Goal: Check status: Check status

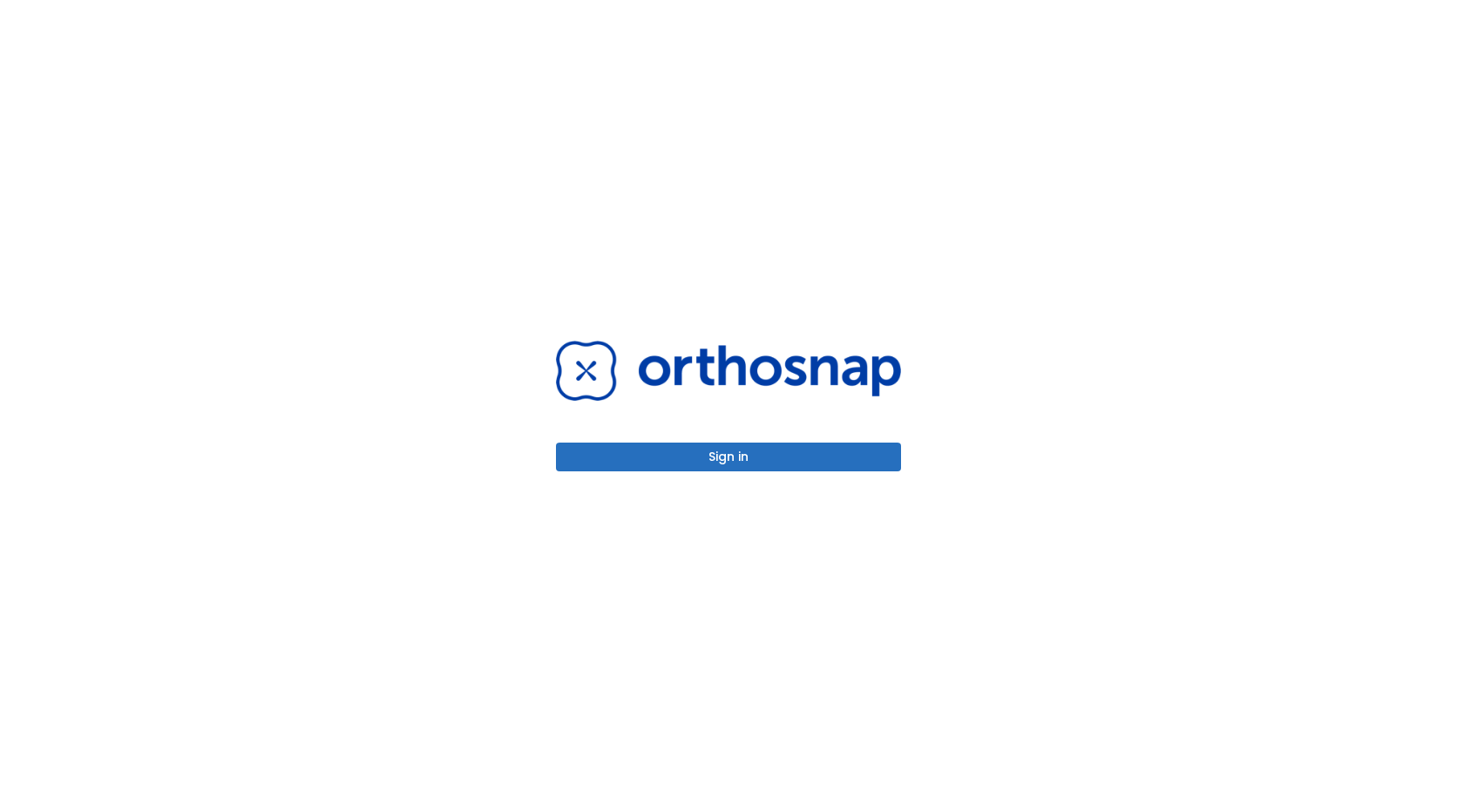
click at [739, 453] on button "Sign in" at bounding box center [728, 457] width 345 height 28
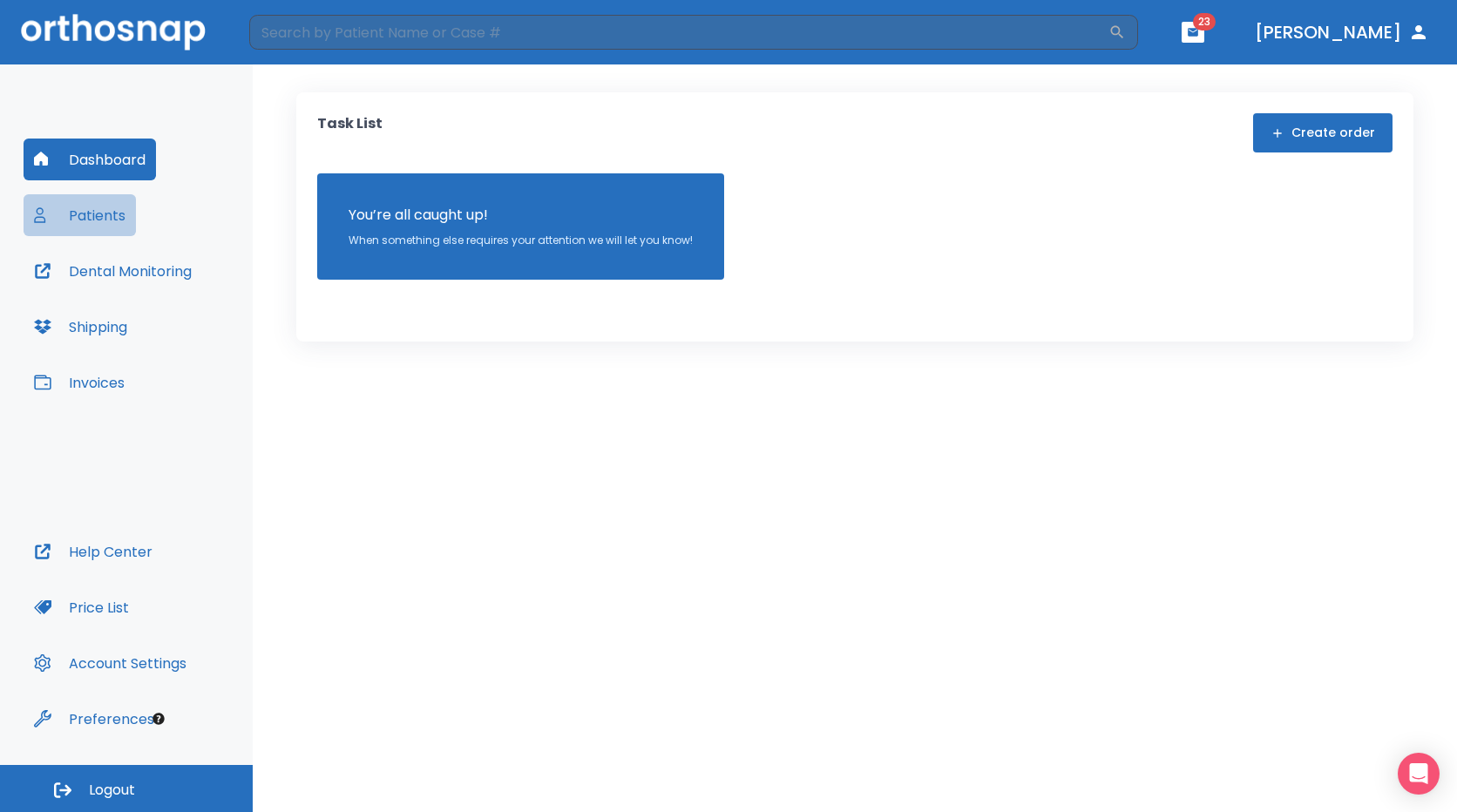
click at [110, 220] on button "Patients" at bounding box center [80, 216] width 112 height 42
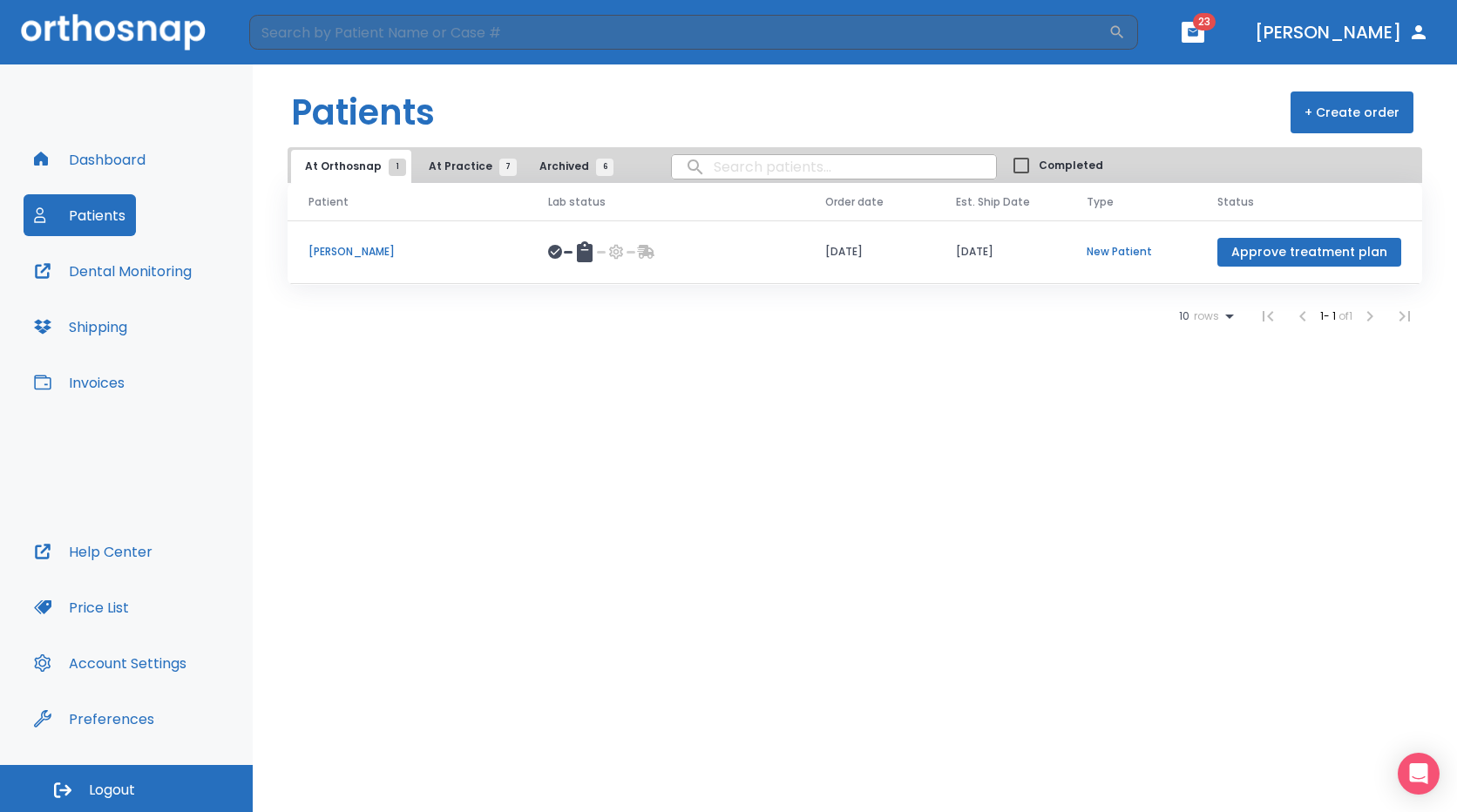
click at [774, 171] on input "search" at bounding box center [833, 166] width 324 height 34
type input "gutierrez,juan"
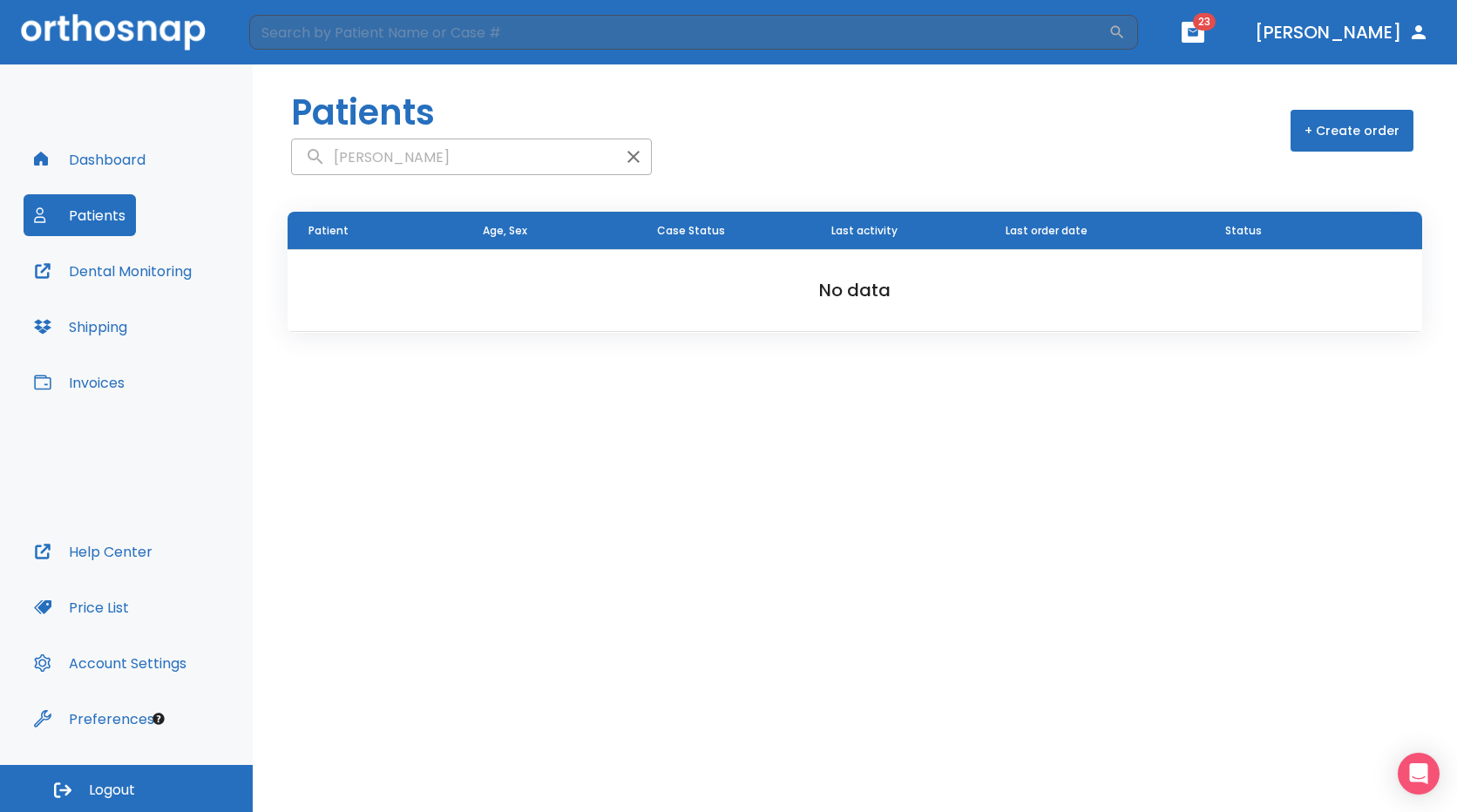
click at [623, 153] on icon "button" at bounding box center [633, 156] width 21 height 21
